Goal: Find specific page/section: Find specific page/section

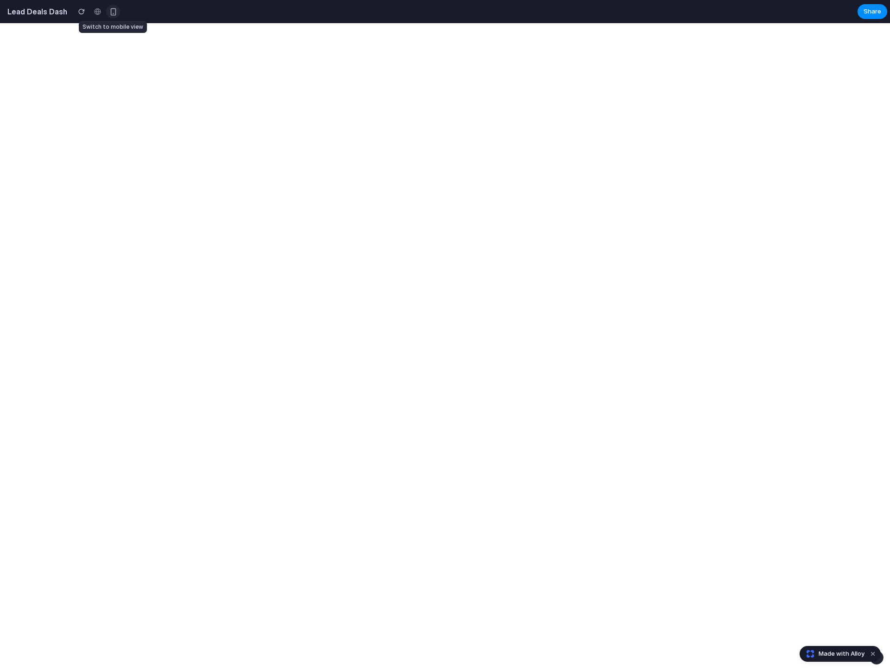
click at [109, 13] on div "button" at bounding box center [113, 12] width 8 height 8
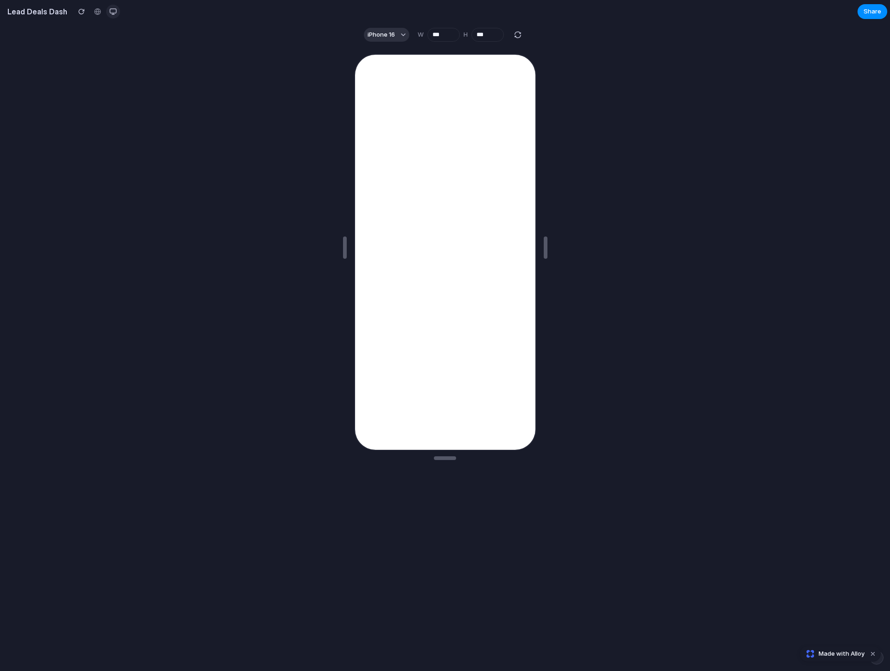
click at [113, 13] on div "button" at bounding box center [112, 11] width 7 height 7
